Goal: Information Seeking & Learning: Learn about a topic

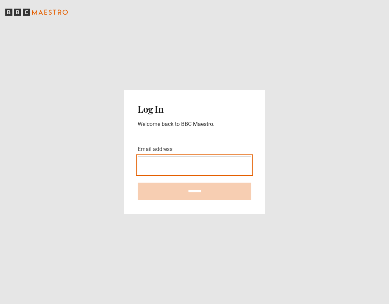
paste input "**********"
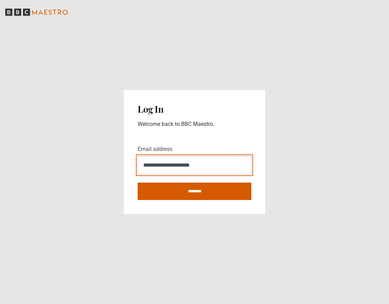
type input "**********"
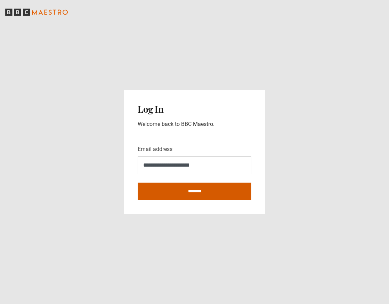
click at [188, 200] on input "********" at bounding box center [195, 191] width 114 height 17
type input "**********"
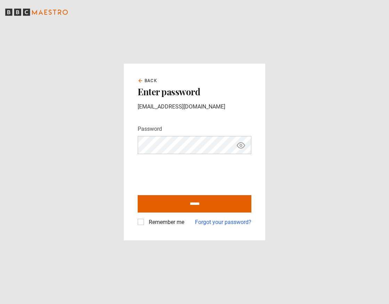
click at [175, 214] on div "Remember me Forgot your password?" at bounding box center [195, 220] width 114 height 14
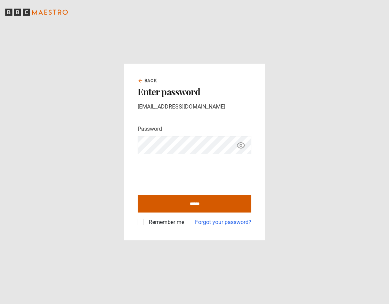
click at [179, 208] on input "******" at bounding box center [195, 203] width 114 height 17
type input "**********"
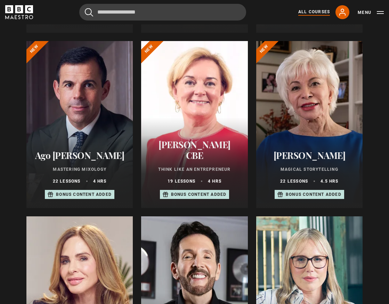
scroll to position [252, 0]
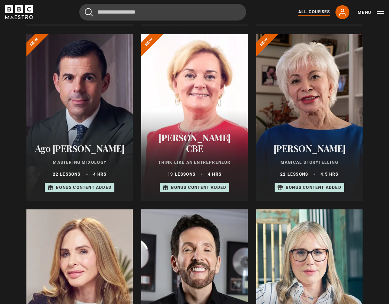
click at [198, 119] on div at bounding box center [194, 117] width 106 height 167
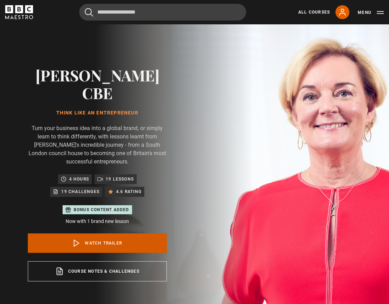
click at [93, 233] on link "Watch Trailer" at bounding box center [97, 242] width 139 height 19
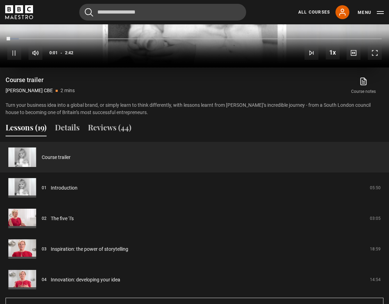
scroll to position [542, 0]
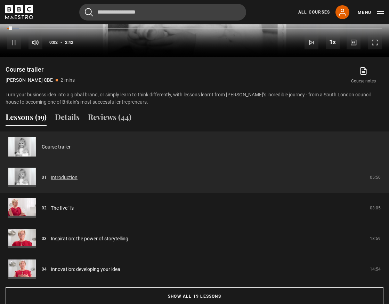
click at [65, 174] on link "Introduction" at bounding box center [64, 177] width 27 height 7
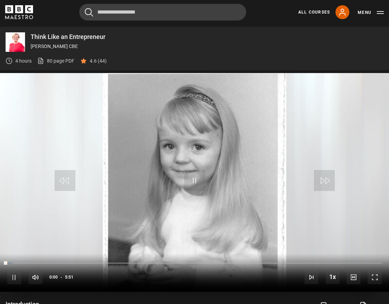
click at [194, 167] on video-js "Video Player is loading. Play Lesson Introduction 10s Skip Back 10 seconds Paus…" at bounding box center [194, 182] width 389 height 219
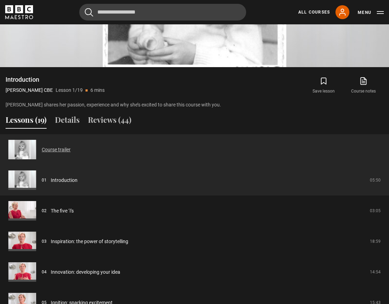
scroll to position [541, 0]
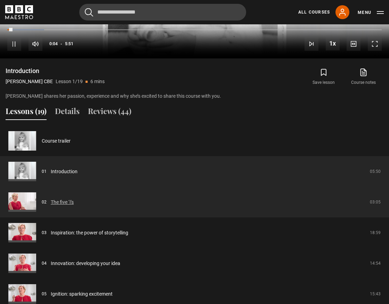
click at [57, 199] on link "The five ‘i’s" at bounding box center [62, 202] width 23 height 7
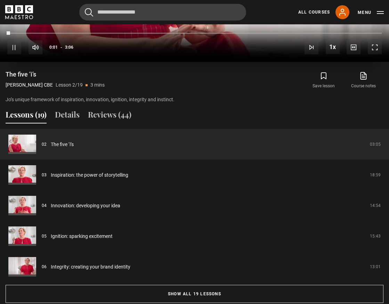
scroll to position [577, 0]
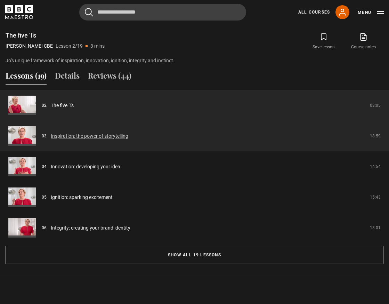
click at [93, 133] on link "Inspiration: the power of storytelling" at bounding box center [90, 136] width 78 height 7
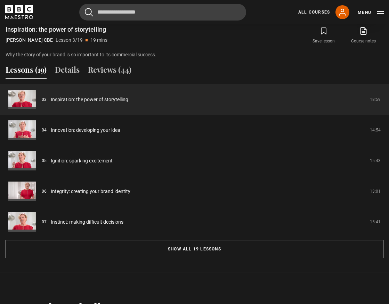
scroll to position [585, 0]
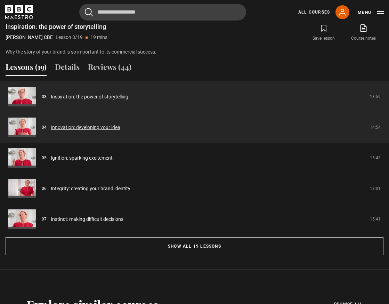
click at [97, 124] on link "Innovation: developing your idea" at bounding box center [86, 127] width 70 height 7
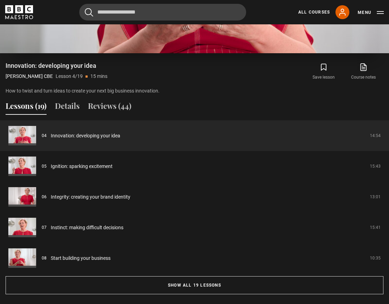
scroll to position [562, 0]
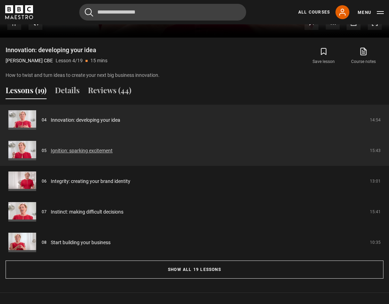
click at [92, 147] on link "Ignition: sparking excitement" at bounding box center [82, 150] width 62 height 7
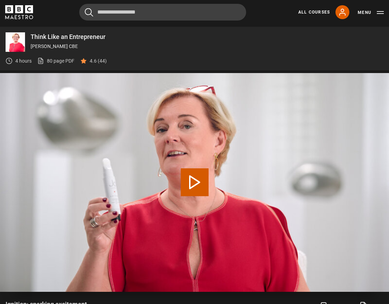
click at [197, 170] on button "Play Lesson Ignition: sparking excitement" at bounding box center [195, 182] width 28 height 28
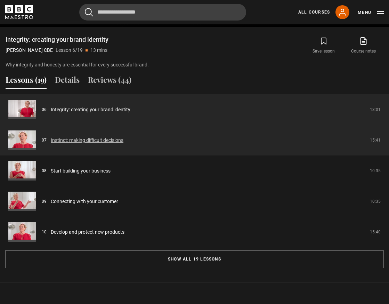
scroll to position [573, 0]
click at [108, 136] on link "Instinct: making difficult decisions" at bounding box center [87, 139] width 73 height 7
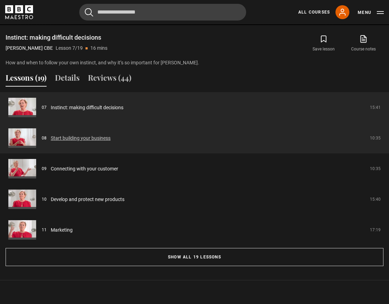
scroll to position [575, 0]
click at [87, 134] on link "Start building your business" at bounding box center [81, 137] width 60 height 7
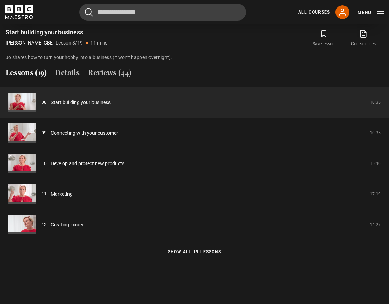
scroll to position [580, 0]
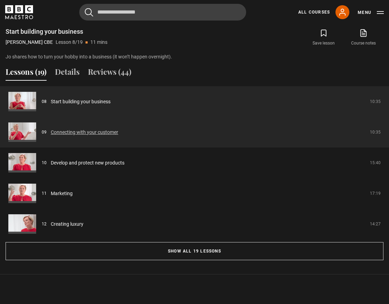
click at [98, 129] on link "Connecting with your customer" at bounding box center [85, 132] width 68 height 7
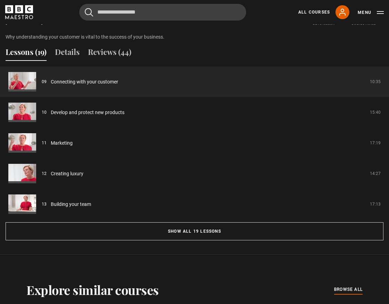
scroll to position [601, 0]
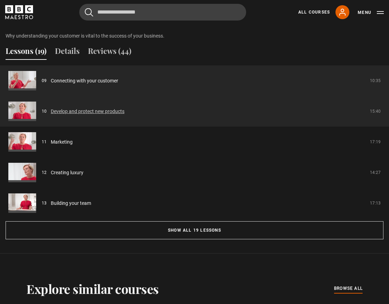
click at [98, 108] on link "Develop and protect new products" at bounding box center [88, 111] width 74 height 7
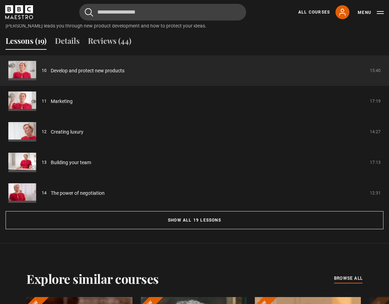
scroll to position [613, 0]
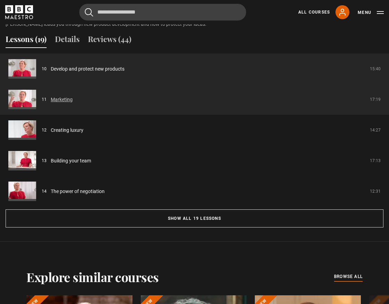
click at [61, 96] on link "Marketing" at bounding box center [62, 99] width 22 height 7
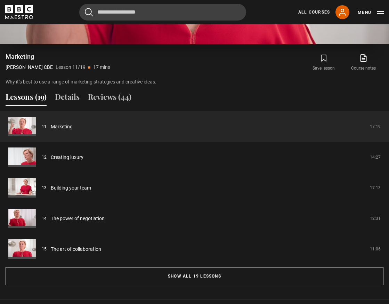
scroll to position [593, 0]
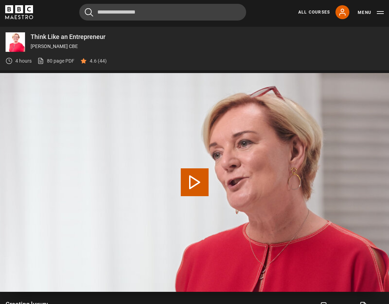
click at [201, 168] on button "Play Lesson Creating luxury" at bounding box center [195, 182] width 28 height 28
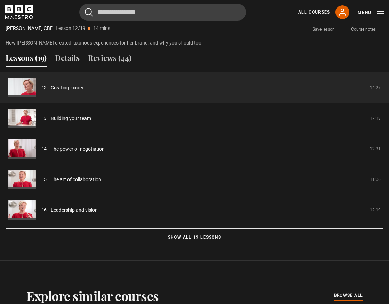
scroll to position [598, 0]
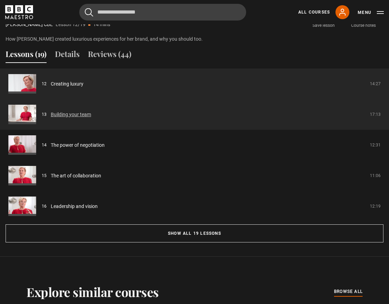
click at [75, 111] on link "Building your team" at bounding box center [71, 114] width 40 height 7
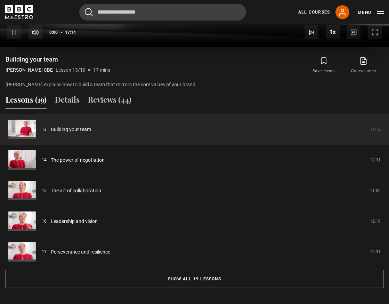
scroll to position [564, 0]
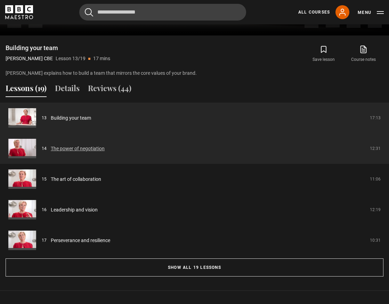
click at [85, 145] on link "The power of negotiation" at bounding box center [78, 148] width 54 height 7
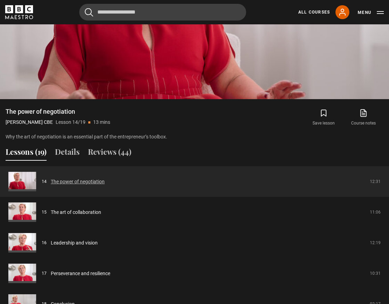
scroll to position [501, 0]
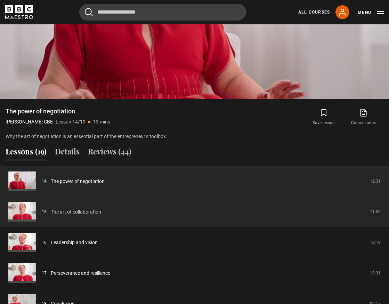
click at [82, 208] on link "The art of collaboration" at bounding box center [76, 211] width 50 height 7
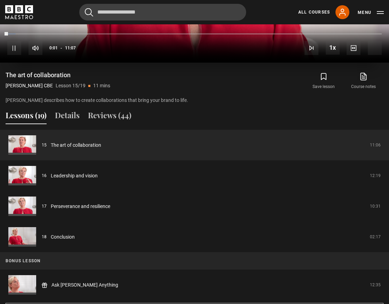
scroll to position [546, 0]
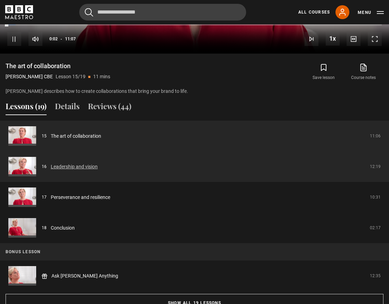
click at [87, 163] on link "Leadership and vision" at bounding box center [74, 166] width 47 height 7
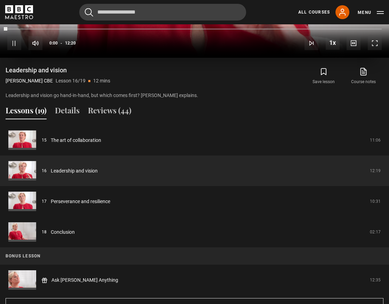
scroll to position [579, 0]
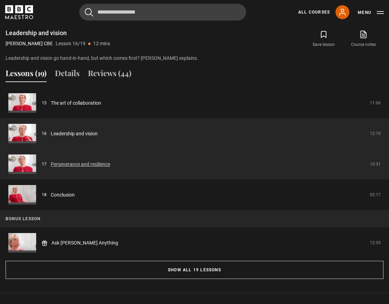
click at [94, 161] on link "Perseverance and resilience" at bounding box center [81, 164] width 60 height 7
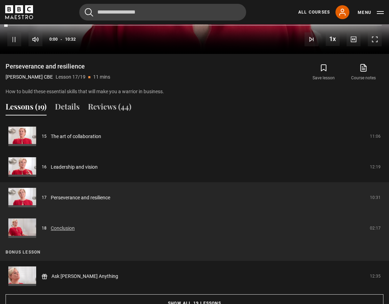
scroll to position [548, 0]
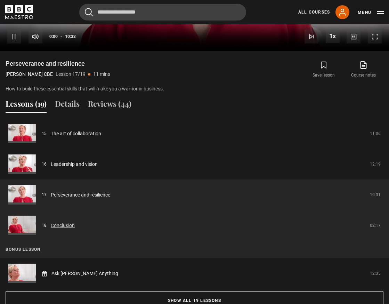
click at [64, 222] on link "Conclusion" at bounding box center [63, 225] width 24 height 7
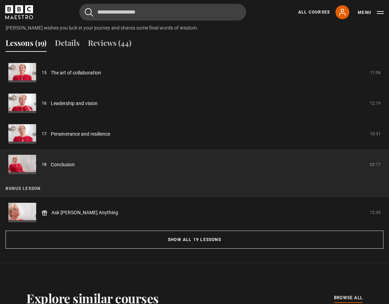
scroll to position [647, 0]
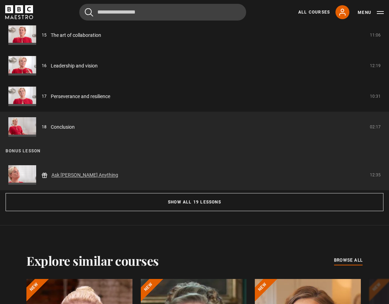
click at [74, 172] on link "Ask [PERSON_NAME] Anything" at bounding box center [84, 175] width 67 height 7
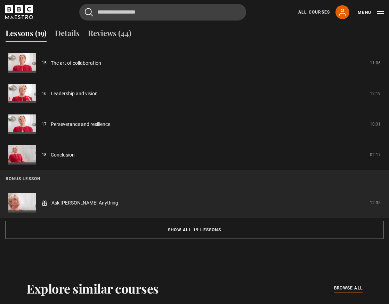
scroll to position [627, 0]
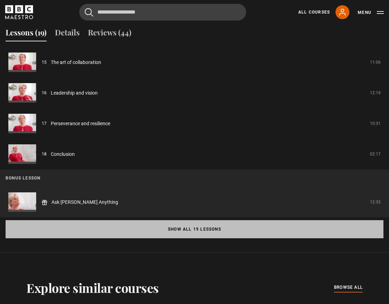
click at [175, 220] on button "Show all 19 lessons" at bounding box center [195, 229] width 378 height 18
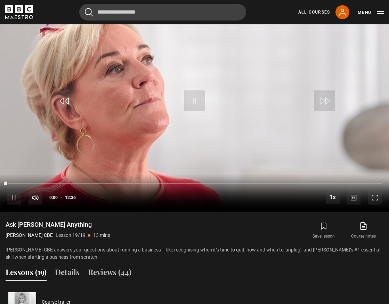
scroll to position [333, 0]
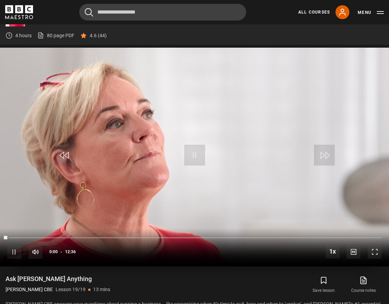
click at [190, 145] on span "Video Player" at bounding box center [194, 155] width 21 height 21
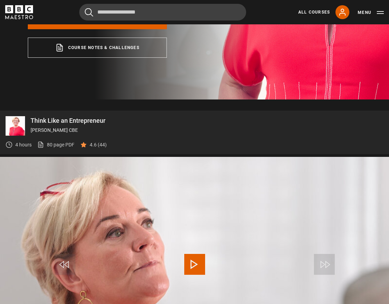
scroll to position [222, 0]
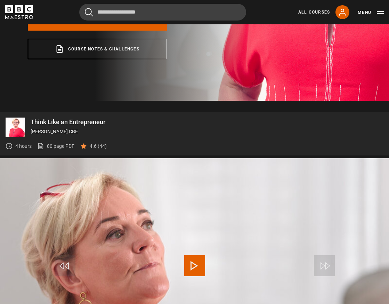
click at [24, 13] on icon "BBC Maestro" at bounding box center [19, 12] width 28 height 14
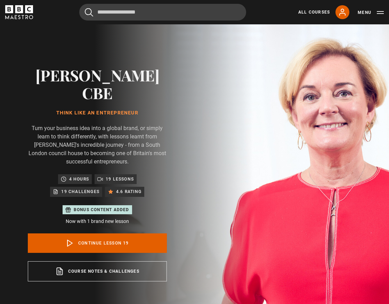
click at [27, 9] on icon "BBC Maestro" at bounding box center [29, 9] width 8 height 8
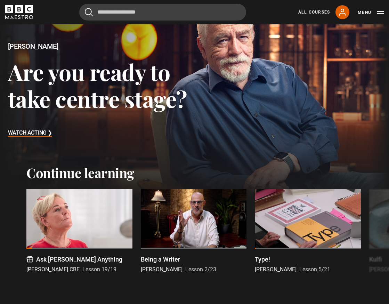
scroll to position [64, 0]
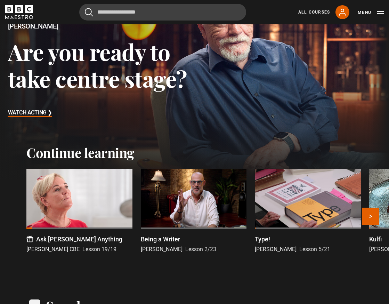
click at [189, 177] on div at bounding box center [194, 199] width 106 height 60
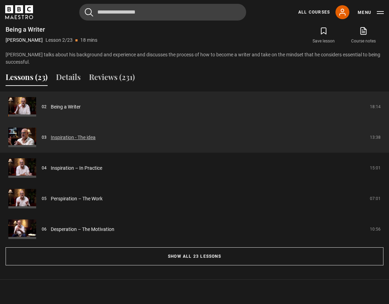
scroll to position [564, 0]
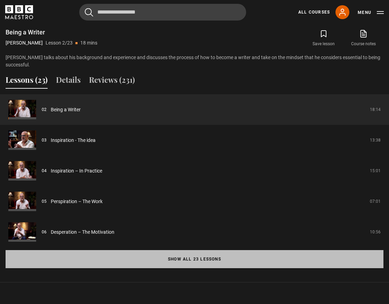
click at [175, 259] on button "Show all 23 lessons" at bounding box center [195, 259] width 378 height 18
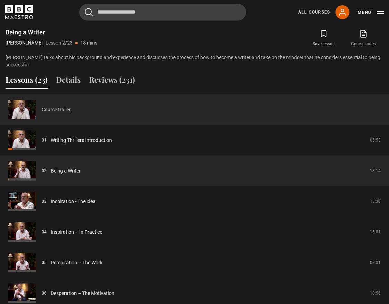
click at [58, 109] on link "Course trailer" at bounding box center [56, 109] width 29 height 7
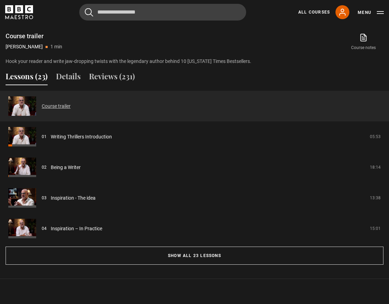
scroll to position [565, 0]
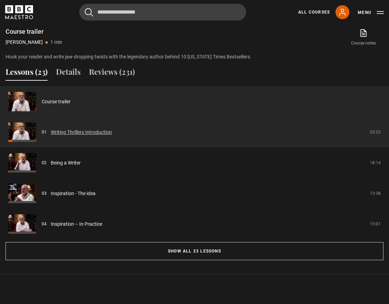
click at [93, 132] on link "Writing Thrillers Introduction" at bounding box center [81, 132] width 61 height 7
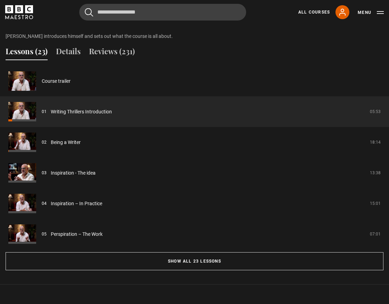
scroll to position [598, 0]
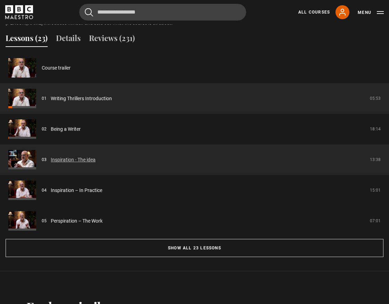
click at [77, 159] on link "Inspiration - The idea" at bounding box center [73, 159] width 45 height 7
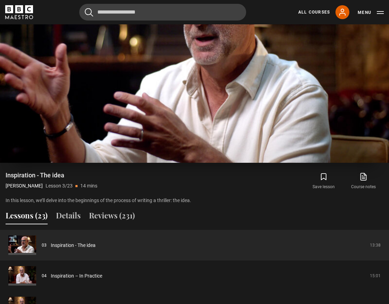
scroll to position [562, 0]
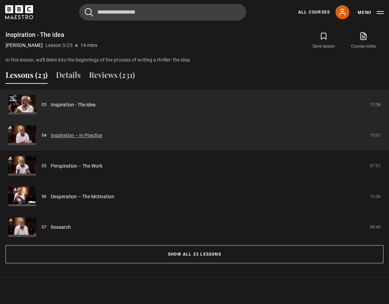
click at [76, 135] on link "Inspiration – In Practice" at bounding box center [76, 135] width 51 height 7
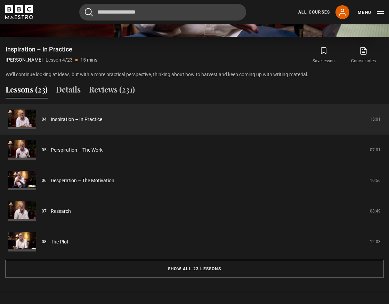
scroll to position [596, 0]
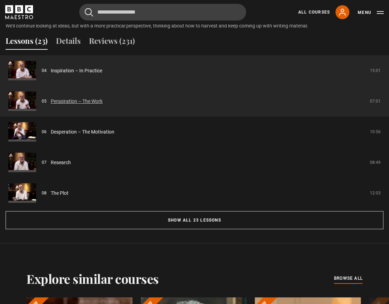
click at [88, 102] on link "Perspiration – The Work" at bounding box center [77, 101] width 52 height 7
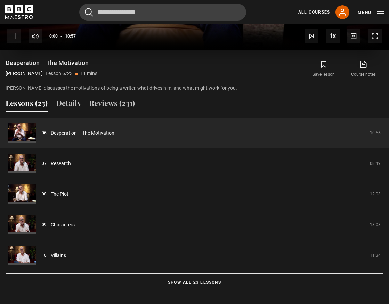
scroll to position [548, 0]
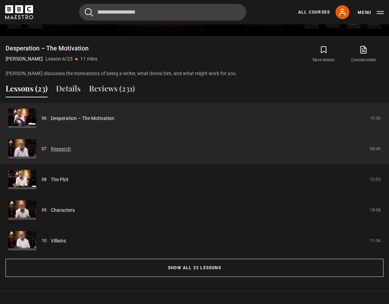
click at [62, 150] on link "Research" at bounding box center [61, 148] width 20 height 7
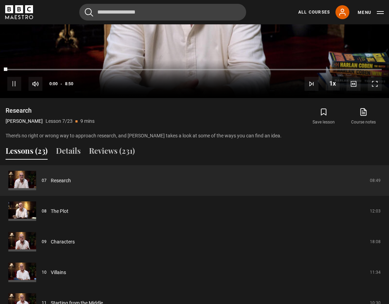
scroll to position [486, 0]
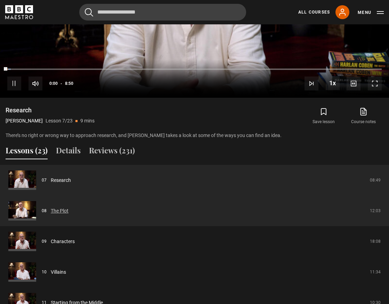
click at [60, 210] on link "The Plot" at bounding box center [60, 210] width 18 height 7
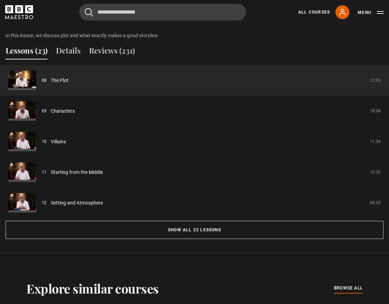
scroll to position [604, 0]
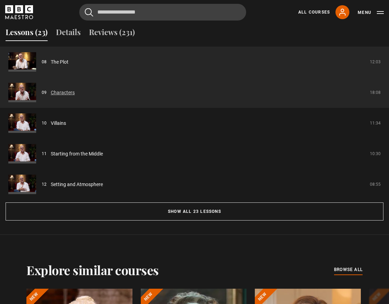
click at [63, 93] on link "Characters" at bounding box center [63, 92] width 24 height 7
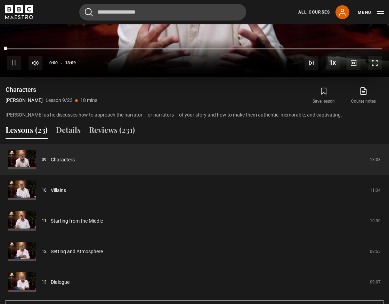
scroll to position [513, 0]
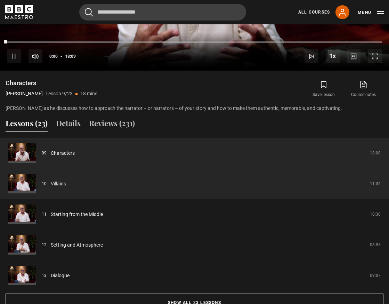
click at [59, 183] on link "Villains" at bounding box center [58, 183] width 15 height 7
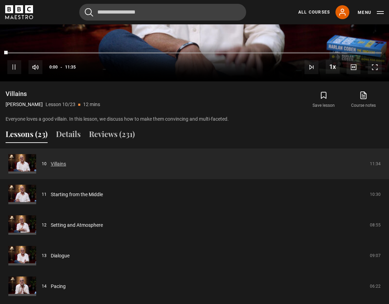
scroll to position [503, 0]
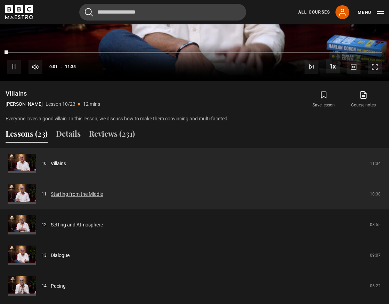
click at [76, 193] on link "Starting from the Middle" at bounding box center [77, 194] width 52 height 7
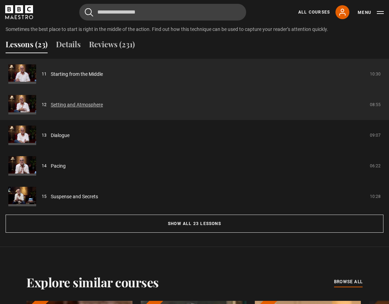
scroll to position [595, 0]
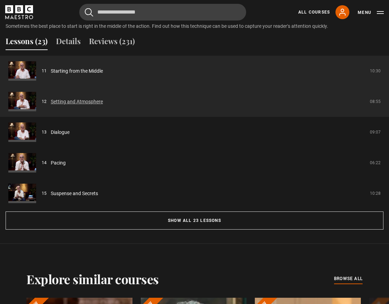
click at [85, 104] on link "Setting and Atmosphere" at bounding box center [77, 101] width 52 height 7
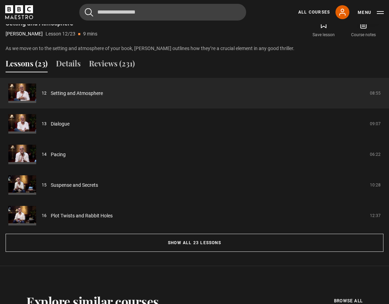
scroll to position [582, 0]
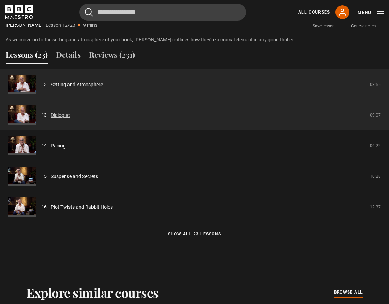
click at [60, 116] on link "Dialogue" at bounding box center [60, 115] width 19 height 7
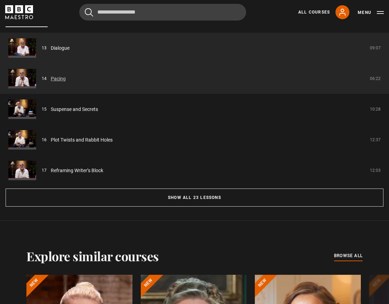
scroll to position [620, 0]
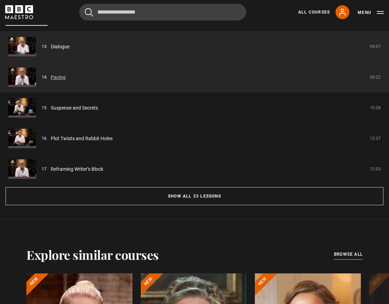
click at [57, 78] on link "Pacing" at bounding box center [58, 77] width 15 height 7
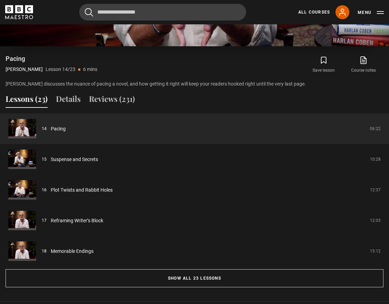
scroll to position [541, 0]
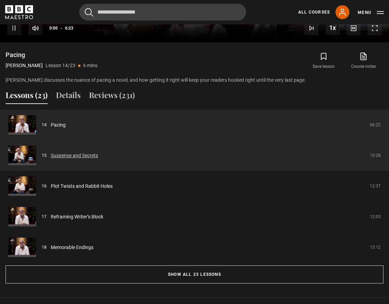
click at [86, 156] on link "Suspense and Secrets" at bounding box center [74, 155] width 47 height 7
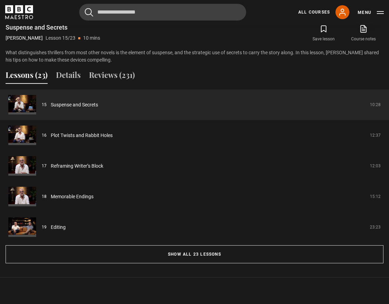
scroll to position [570, 0]
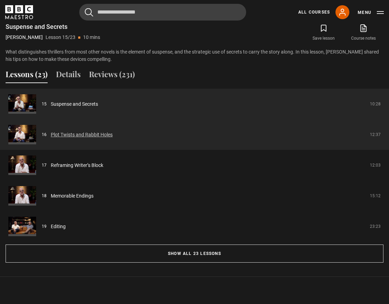
click at [94, 136] on link "Plot Twists and Rabbit Holes" at bounding box center [82, 134] width 62 height 7
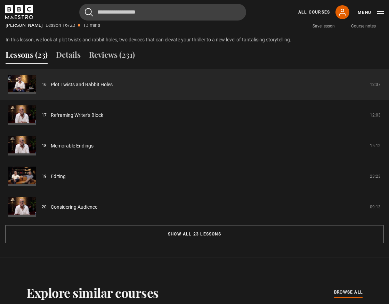
scroll to position [587, 0]
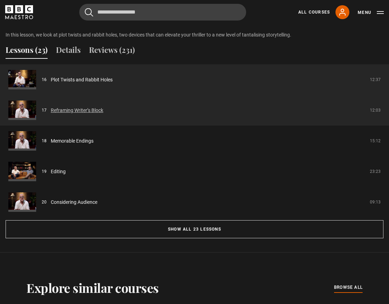
click at [70, 111] on link "Reframing Writer’s Block" at bounding box center [77, 110] width 53 height 7
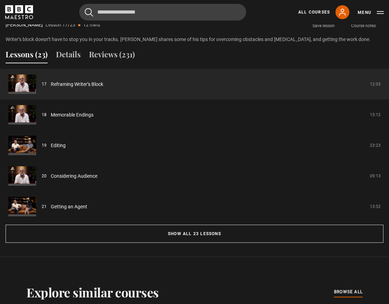
scroll to position [596, 0]
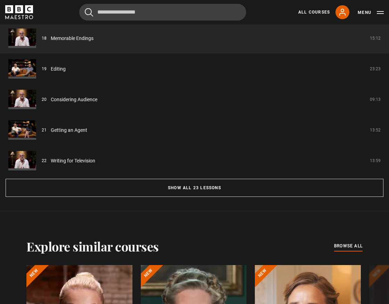
scroll to position [636, 0]
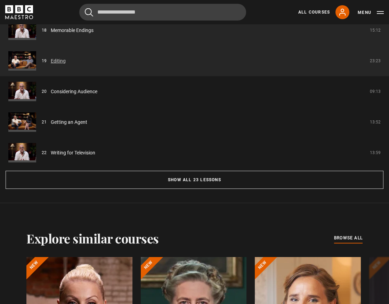
click at [55, 61] on link "Editing" at bounding box center [58, 60] width 15 height 7
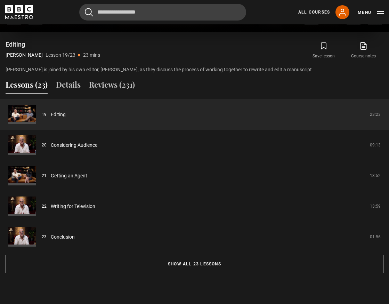
scroll to position [556, 0]
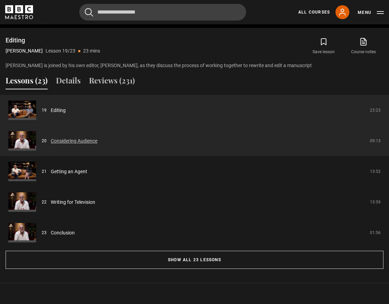
click at [83, 139] on link "Considering Audience" at bounding box center [74, 140] width 47 height 7
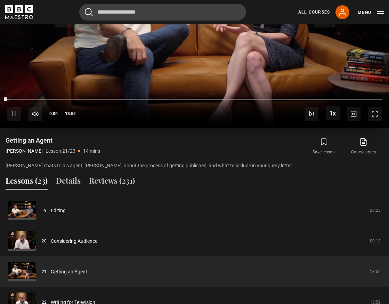
scroll to position [511, 0]
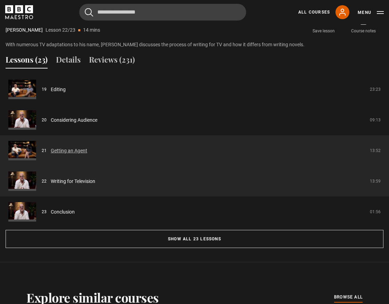
scroll to position [584, 0]
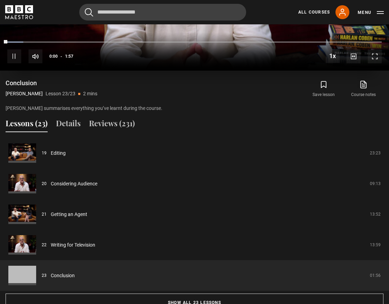
scroll to position [553, 0]
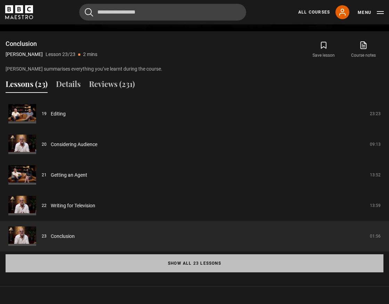
click at [174, 263] on button "Show all 23 lessons" at bounding box center [195, 263] width 378 height 18
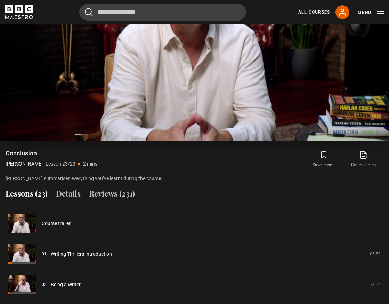
scroll to position [425, 0]
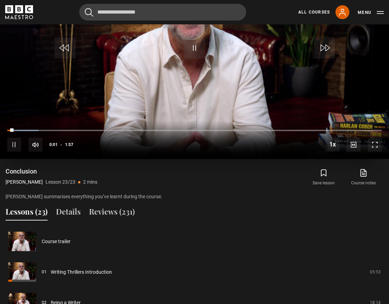
click at [195, 54] on span "Video Player" at bounding box center [194, 48] width 21 height 21
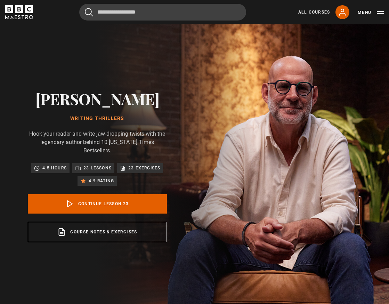
scroll to position [0, 0]
click at [25, 4] on div "Cancel Courses Previous courses Next courses Agatha Christie Writing 12 Related…" at bounding box center [194, 12] width 379 height 17
click at [24, 9] on icon "BBC Maestro" at bounding box center [19, 12] width 28 height 14
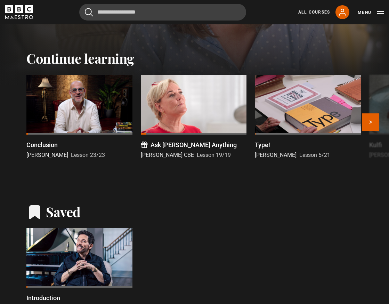
scroll to position [125, 0]
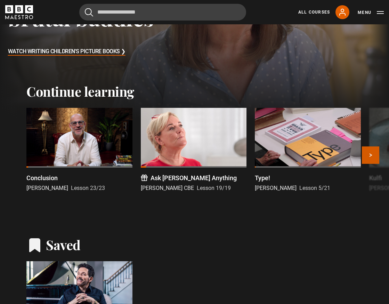
click at [371, 154] on button "Next" at bounding box center [370, 154] width 17 height 17
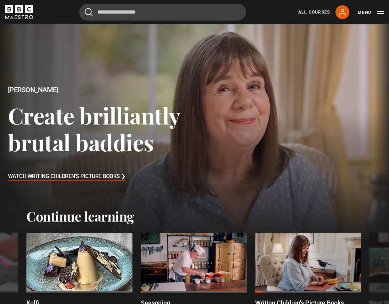
scroll to position [0, 0]
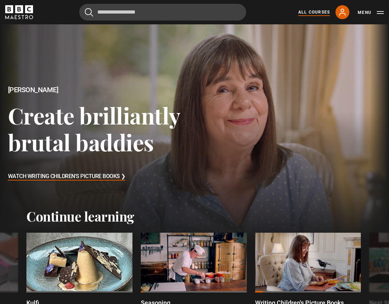
click at [316, 13] on link "All Courses" at bounding box center [315, 12] width 32 height 6
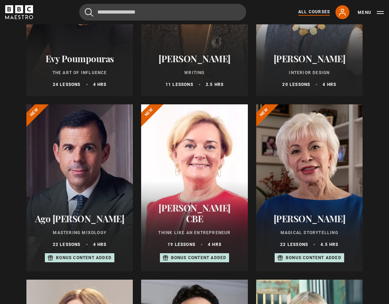
scroll to position [183, 0]
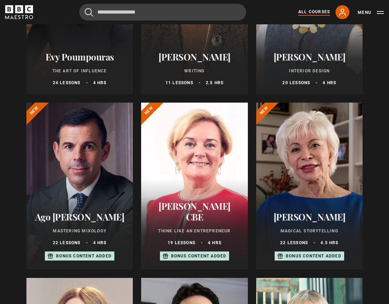
click at [307, 169] on div at bounding box center [309, 186] width 106 height 167
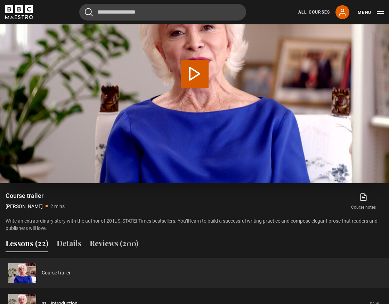
scroll to position [406, 0]
